Goal: Task Accomplishment & Management: Use online tool/utility

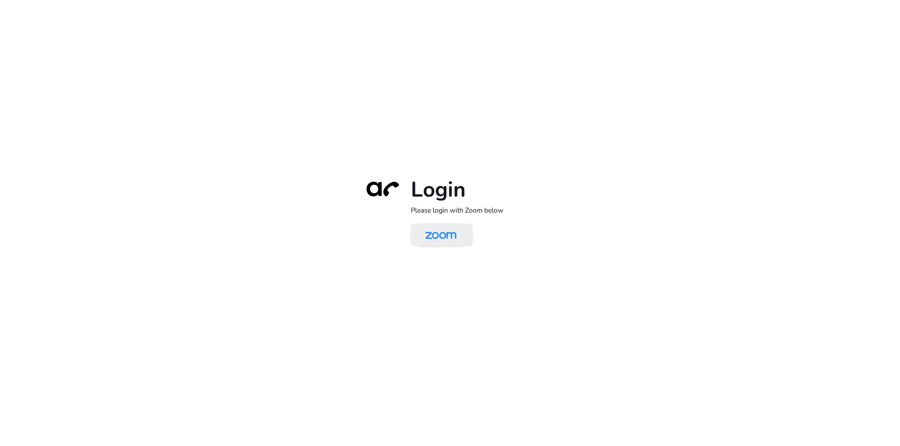
click at [439, 245] on img at bounding box center [440, 235] width 45 height 21
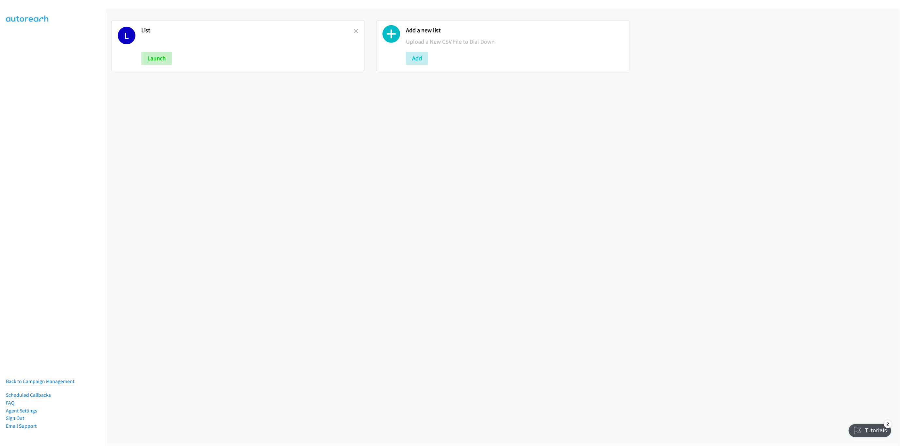
click at [356, 31] on div "L List Launch" at bounding box center [238, 46] width 253 height 51
click at [354, 29] on icon at bounding box center [356, 31] width 5 height 5
click at [149, 63] on button "Add" at bounding box center [152, 58] width 22 height 13
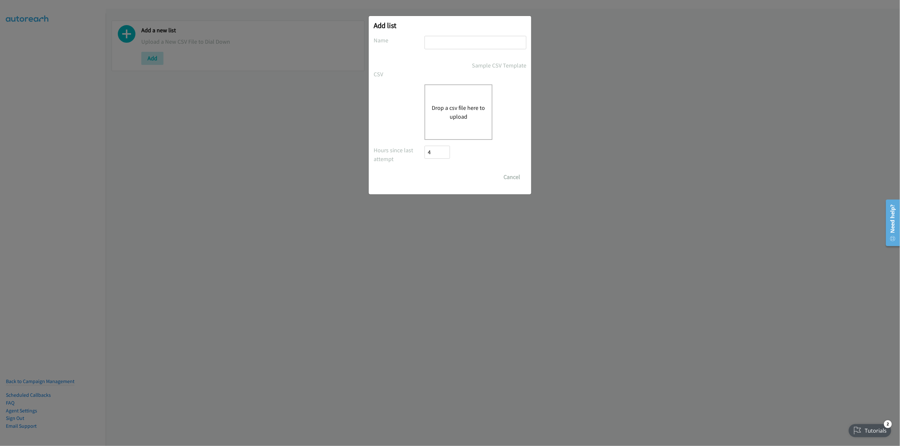
click at [440, 39] on input "text" at bounding box center [475, 42] width 102 height 13
click at [435, 105] on button "Drop a csv file here to upload" at bounding box center [458, 112] width 53 height 18
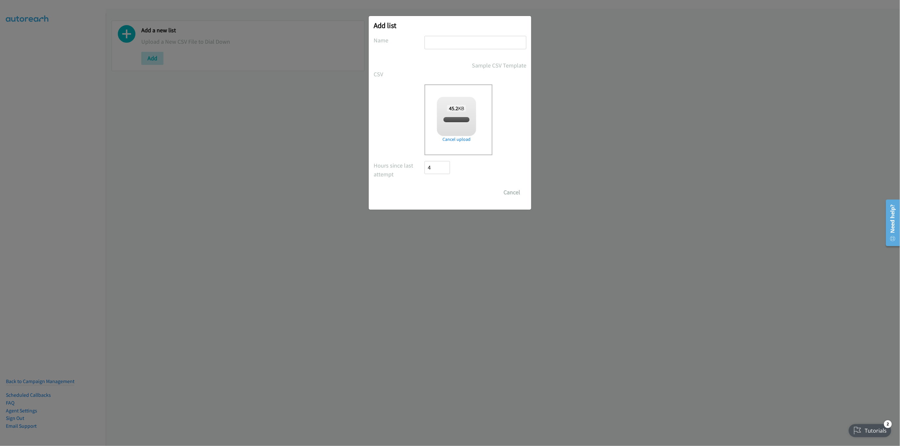
click at [451, 46] on input "text" at bounding box center [475, 42] width 102 height 13
checkbox input "true"
type input "LIST"
click at [441, 193] on input "Save List" at bounding box center [441, 192] width 34 height 13
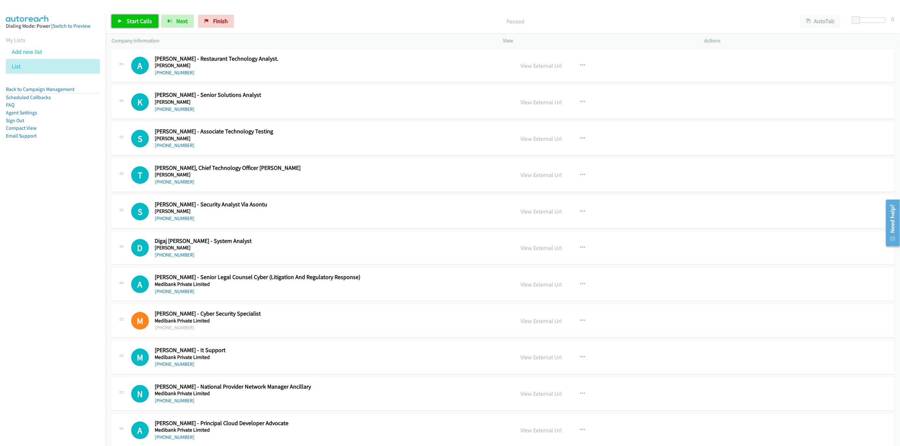
click at [133, 15] on link "Start Calls" at bounding box center [135, 21] width 47 height 13
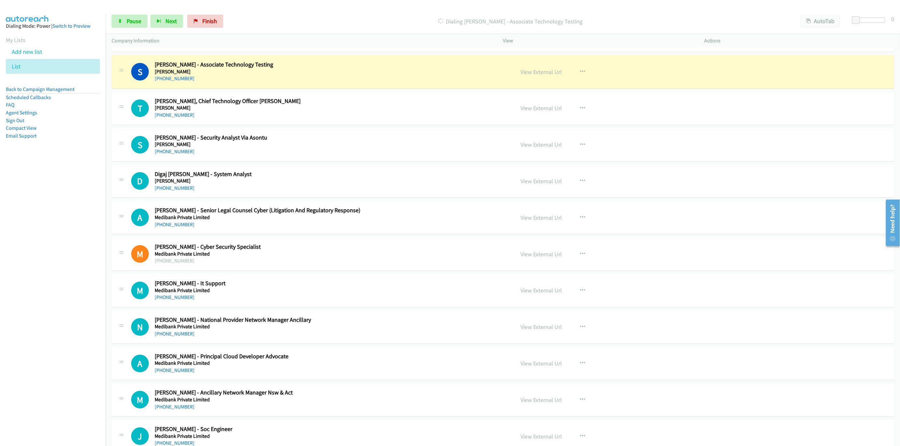
scroll to position [68, 0]
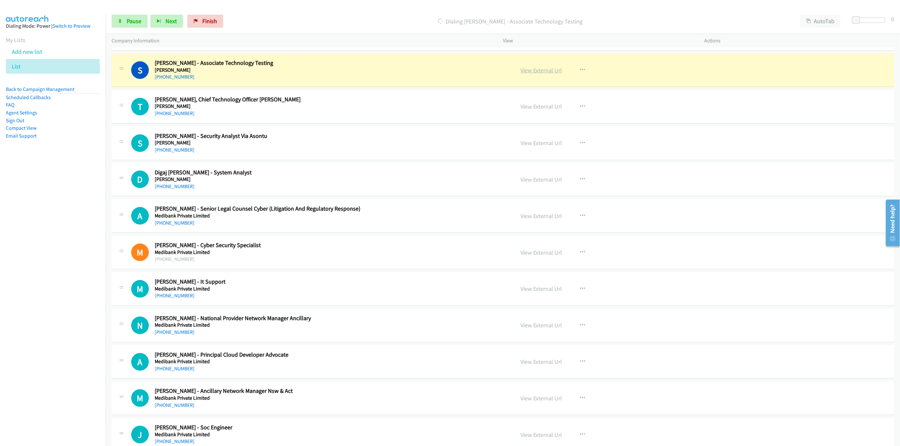
click at [533, 69] on link "View External Url" at bounding box center [540, 71] width 41 height 8
click at [117, 21] on link "Pause" at bounding box center [130, 21] width 36 height 13
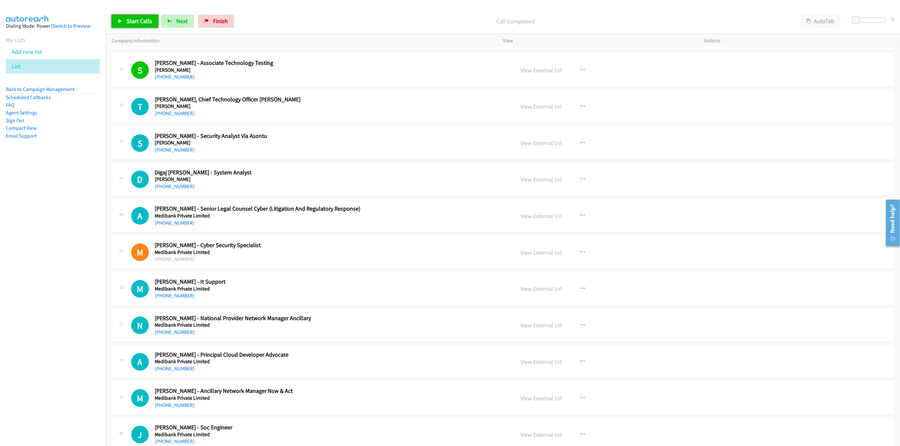
click at [145, 27] on link "Start Calls" at bounding box center [135, 21] width 47 height 13
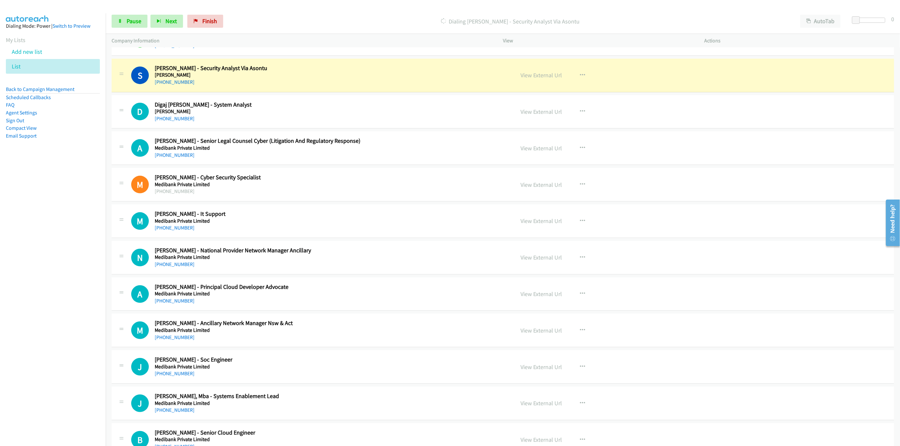
scroll to position [137, 0]
click at [527, 75] on link "View External Url" at bounding box center [540, 75] width 41 height 8
click at [131, 19] on span "Pause" at bounding box center [134, 21] width 15 height 8
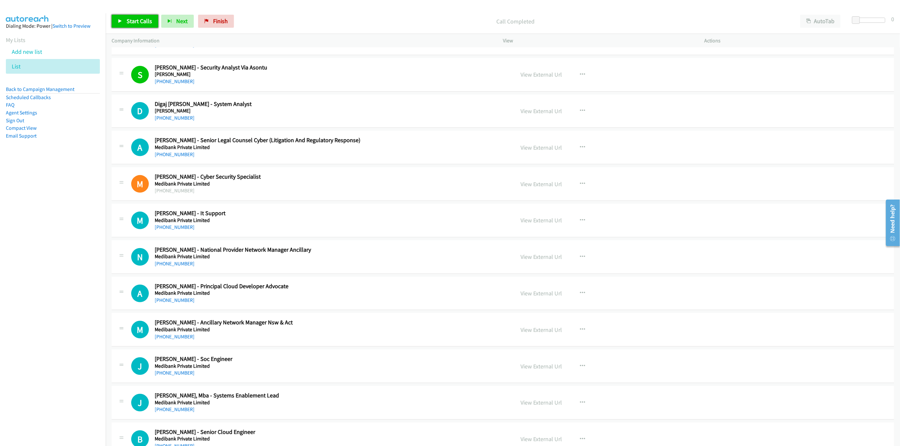
click at [143, 27] on link "Start Calls" at bounding box center [135, 21] width 47 height 13
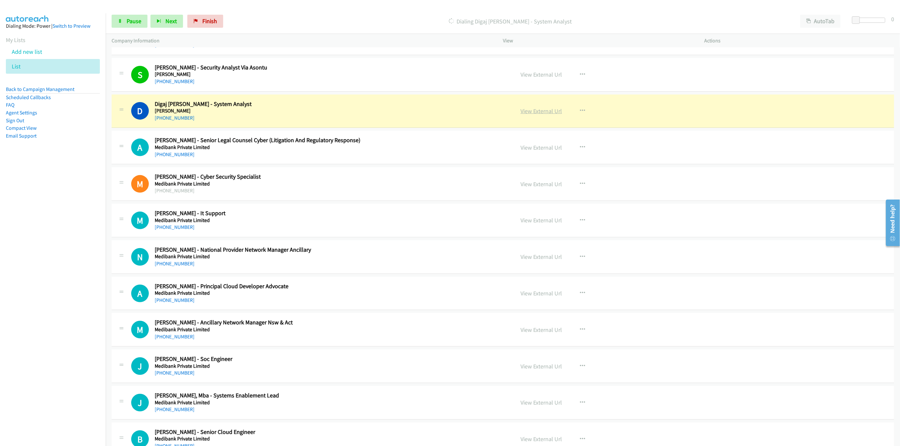
click at [525, 108] on link "View External Url" at bounding box center [540, 111] width 41 height 8
click at [129, 22] on span "Pause" at bounding box center [134, 21] width 15 height 8
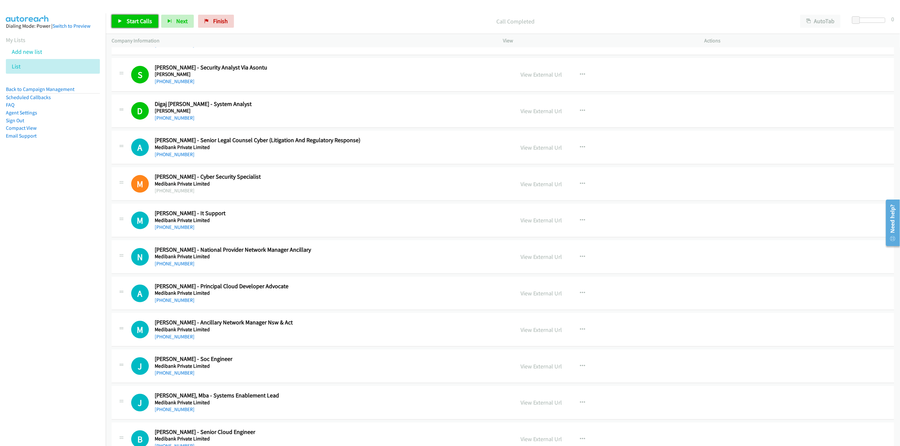
click at [136, 19] on span "Start Calls" at bounding box center [139, 21] width 25 height 8
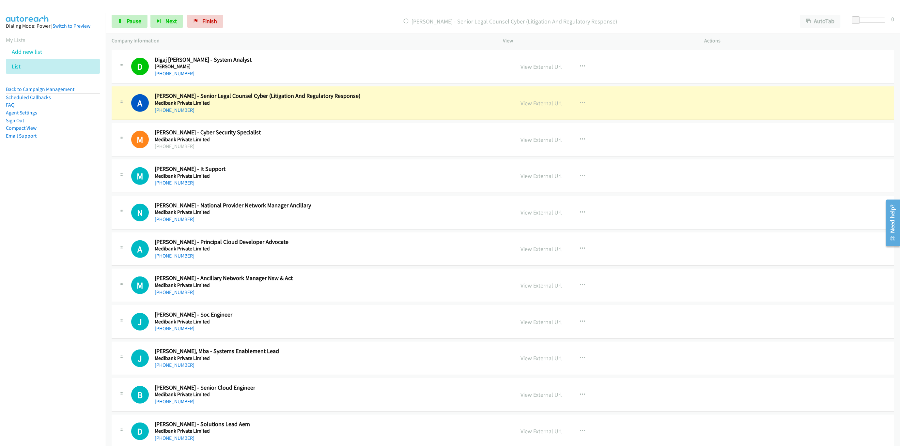
scroll to position [186, 0]
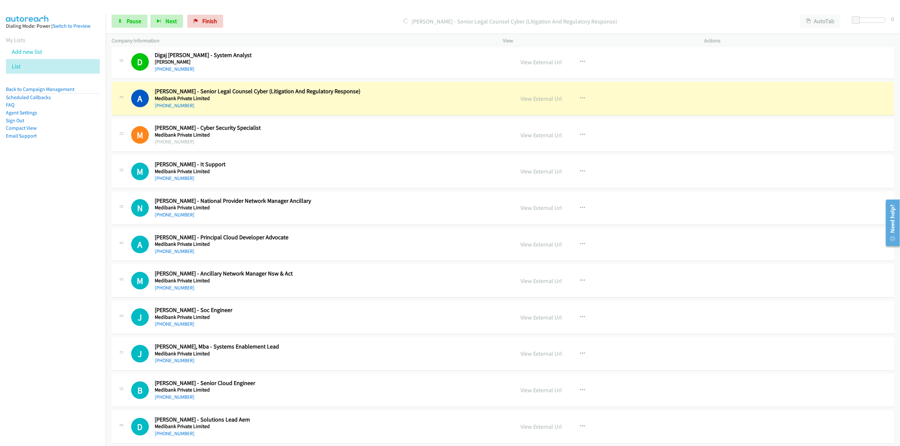
drag, startPoint x: 595, startPoint y: 109, endPoint x: 603, endPoint y: 105, distance: 9.2
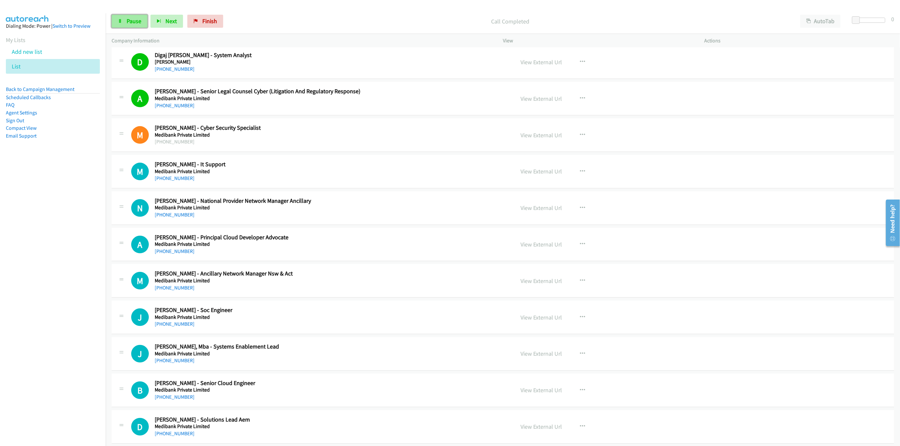
click at [140, 19] on span "Pause" at bounding box center [134, 21] width 15 height 8
click at [580, 101] on icon "button" at bounding box center [582, 98] width 5 height 5
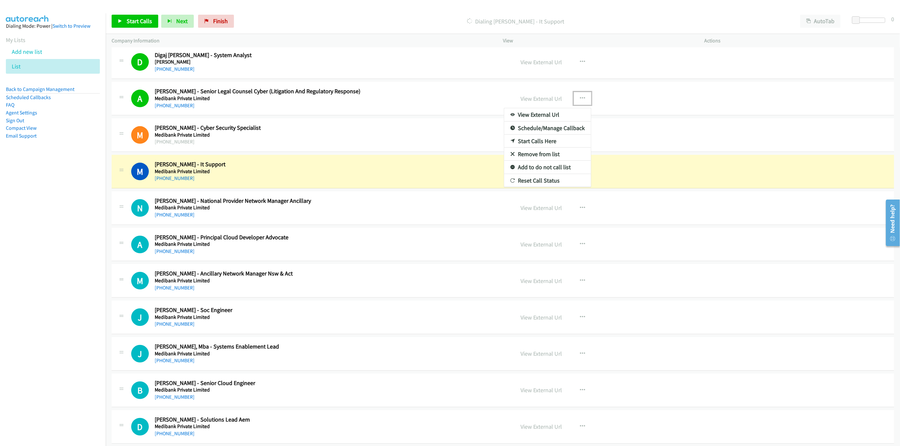
click at [541, 101] on div at bounding box center [450, 223] width 900 height 446
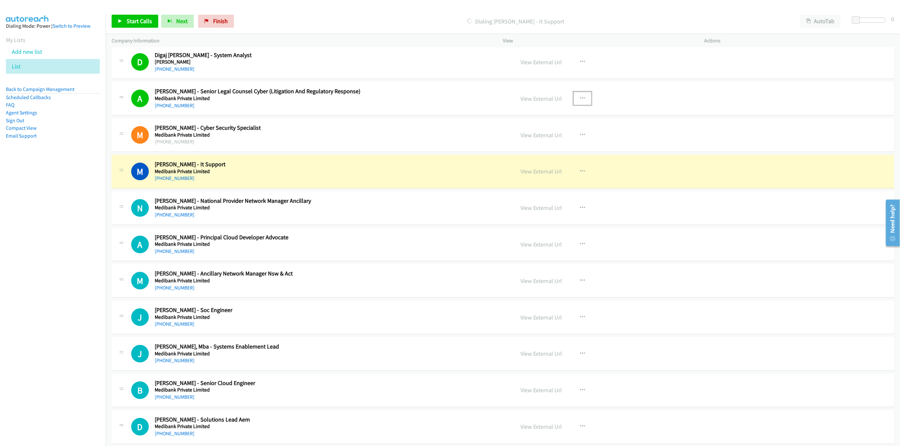
click at [541, 101] on link "View External Url" at bounding box center [540, 99] width 41 height 8
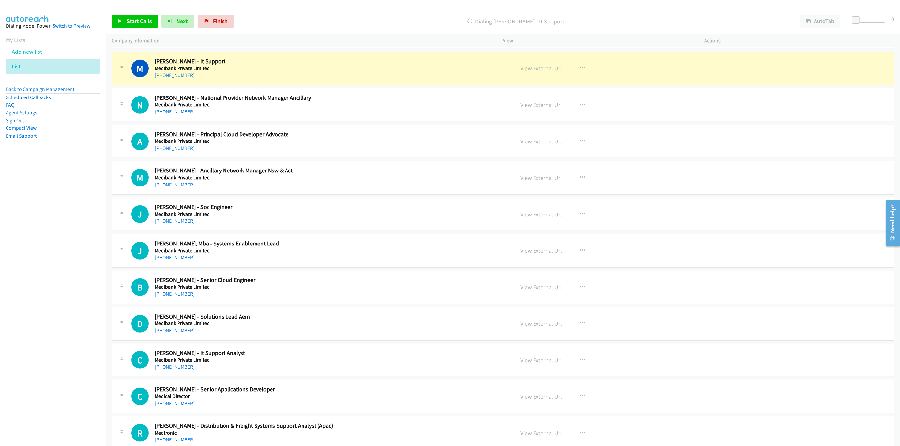
scroll to position [284, 0]
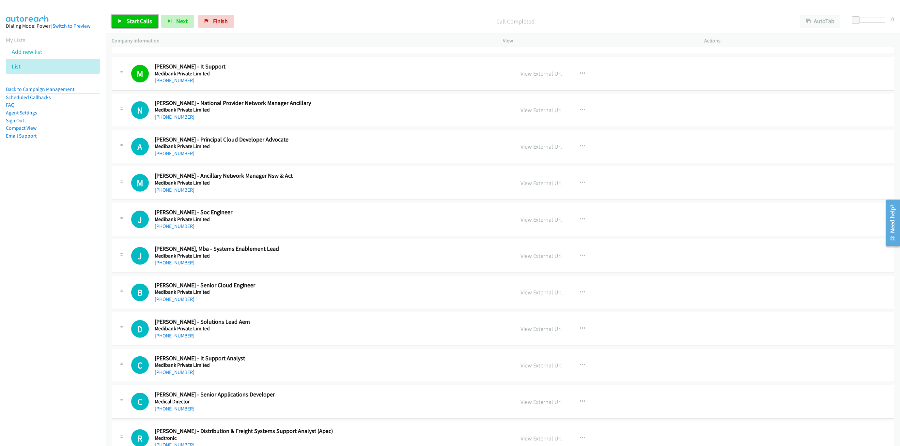
drag, startPoint x: 126, startPoint y: 18, endPoint x: 180, endPoint y: 34, distance: 57.2
click at [126, 18] on link "Start Calls" at bounding box center [135, 21] width 47 height 13
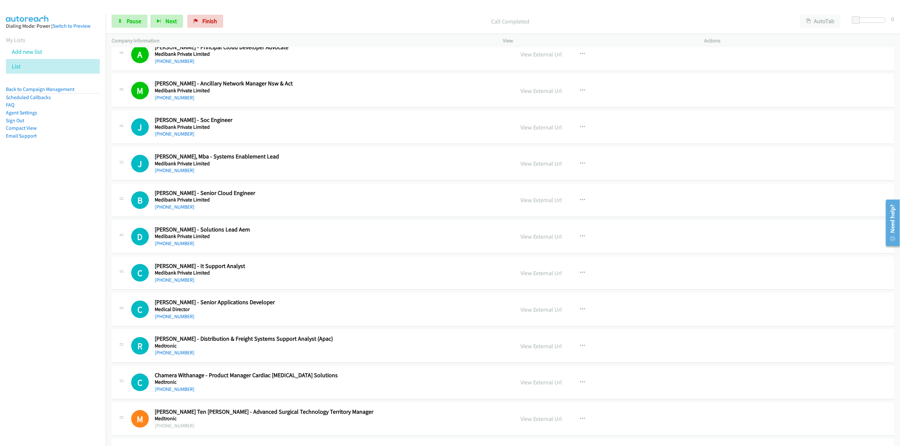
scroll to position [382, 0]
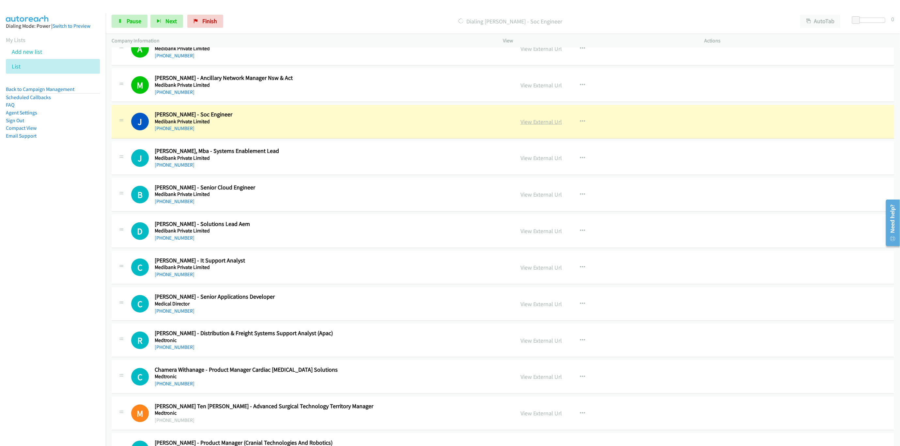
click at [537, 122] on link "View External Url" at bounding box center [540, 122] width 41 height 8
click at [133, 24] on span "Pause" at bounding box center [134, 21] width 15 height 8
